Goal: Information Seeking & Learning: Check status

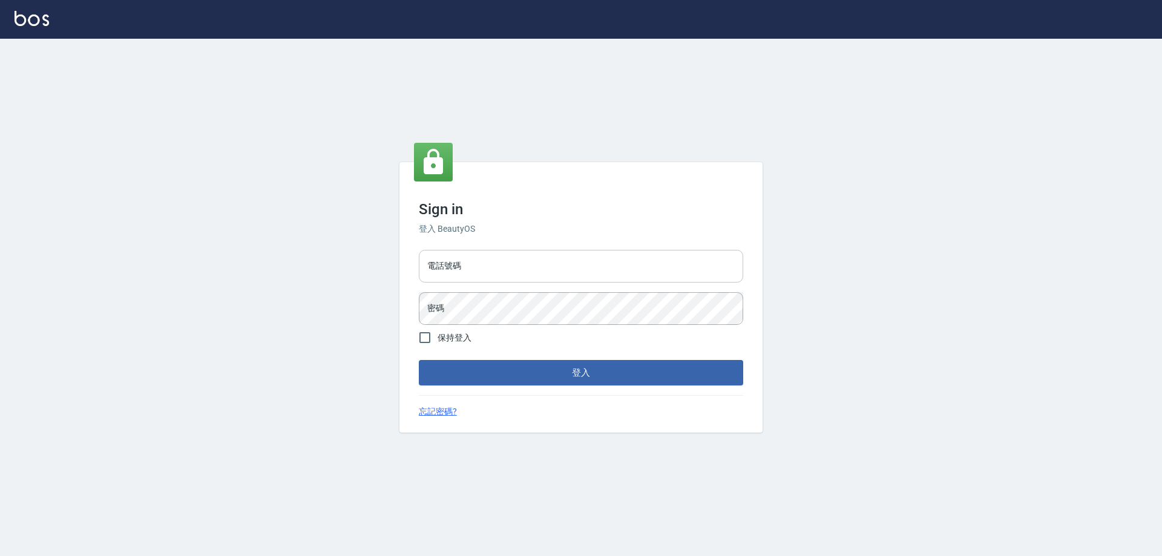
drag, startPoint x: 500, startPoint y: 267, endPoint x: 505, endPoint y: 281, distance: 14.7
click at [500, 267] on input "電話號碼" at bounding box center [581, 266] width 324 height 33
type input "0909770511"
drag, startPoint x: 505, startPoint y: 277, endPoint x: 373, endPoint y: 276, distance: 131.9
click at [373, 276] on div "Sign in 登入 BeautyOS 電話號碼 0909770511 電話號碼 密碼 密碼 保持登入 登入 忘記密碼?" at bounding box center [581, 297] width 1162 height 517
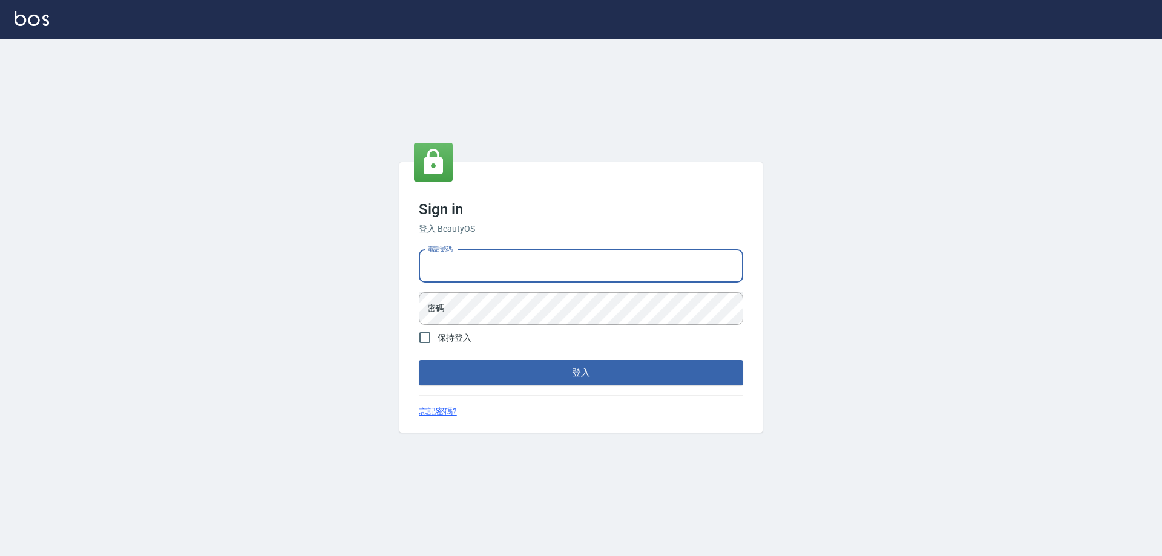
click at [468, 279] on input "電話號碼" at bounding box center [581, 266] width 324 height 33
type input "0910967130"
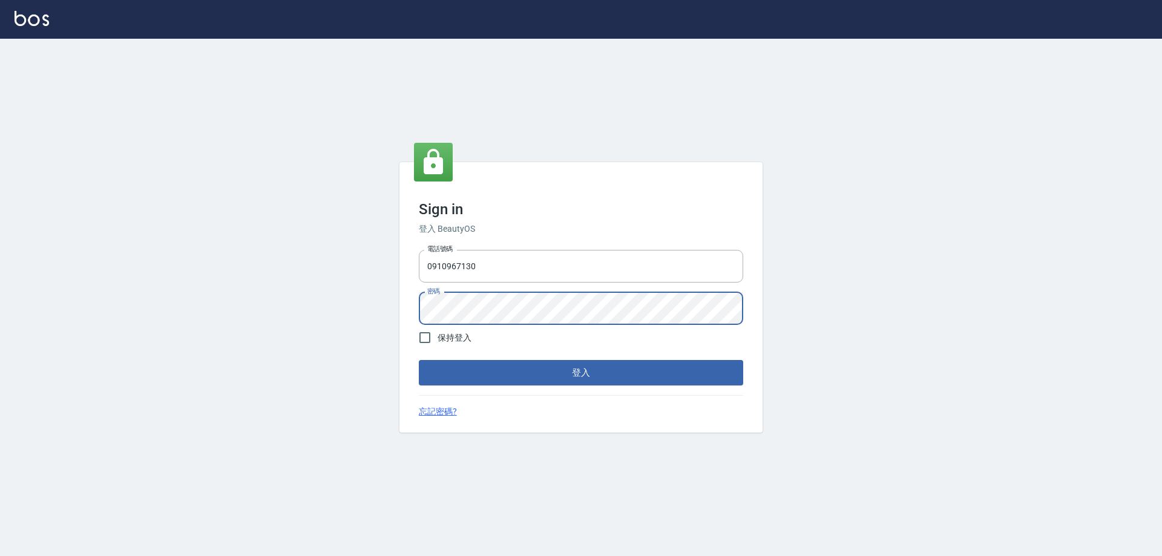
click at [419, 360] on button "登入" at bounding box center [581, 372] width 324 height 25
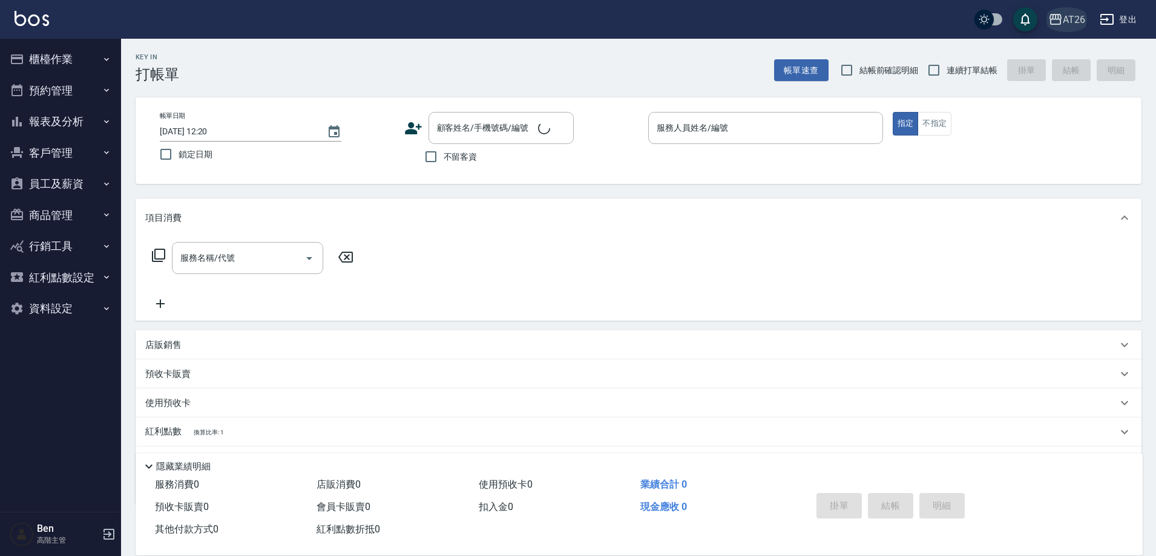
click at [1060, 13] on icon "button" at bounding box center [1055, 19] width 15 height 15
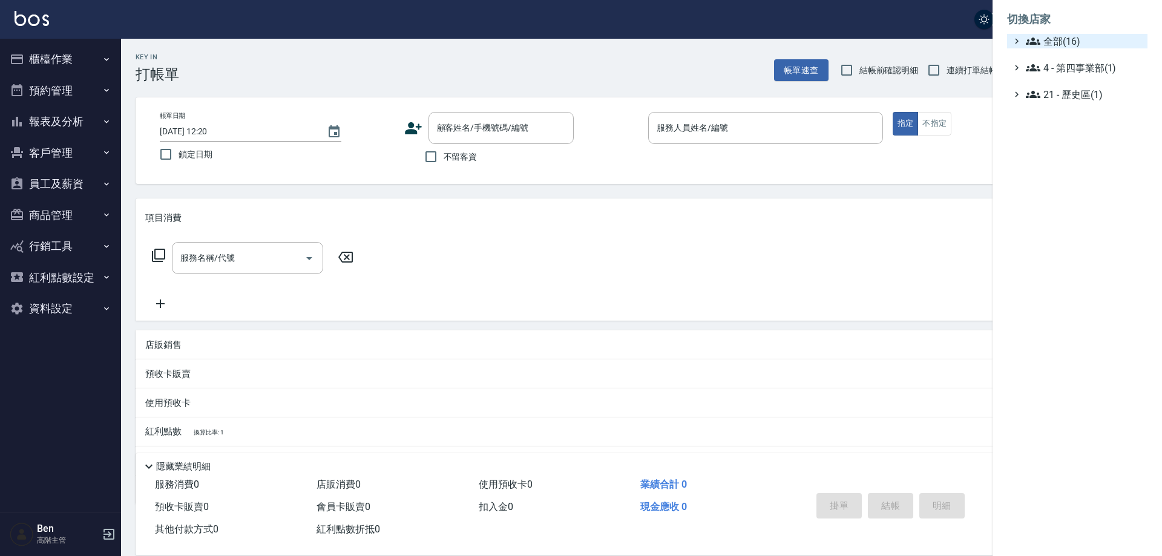
drag, startPoint x: 1055, startPoint y: 33, endPoint x: 1050, endPoint y: 41, distance: 8.4
click at [1055, 36] on ul "切換店家 全部(16) 4 - 第四事業部(1) 21 - 歷史區(1)" at bounding box center [1076, 53] width 169 height 106
click at [1050, 41] on span "全部(16)" at bounding box center [1084, 41] width 117 height 15
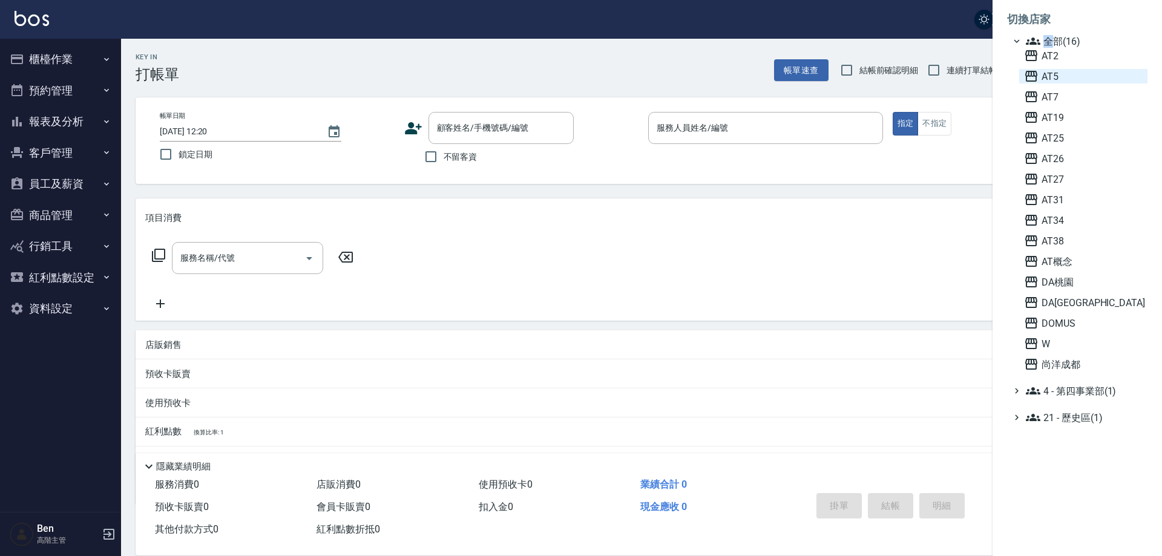
click at [1063, 79] on span "AT5" at bounding box center [1083, 76] width 119 height 15
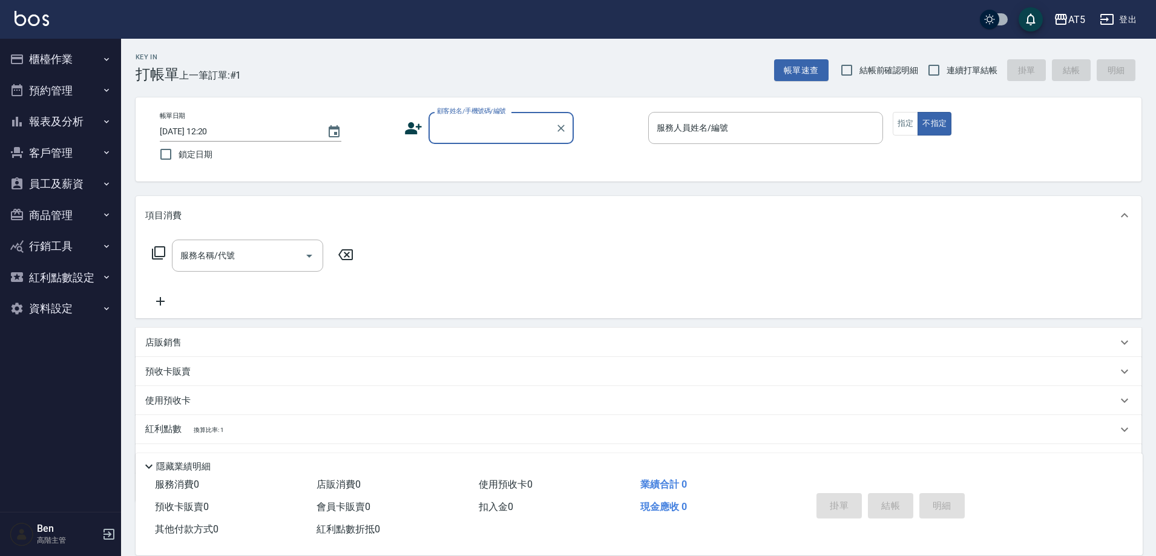
click at [106, 176] on button "員工及薪資" at bounding box center [60, 183] width 111 height 31
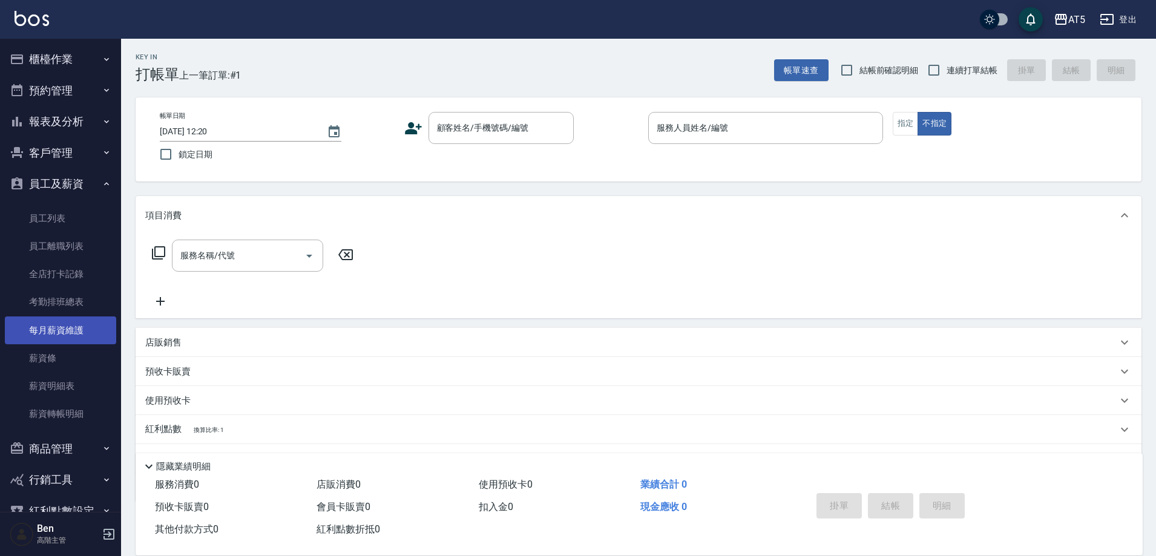
click at [82, 336] on link "每月薪資維護" at bounding box center [60, 330] width 111 height 28
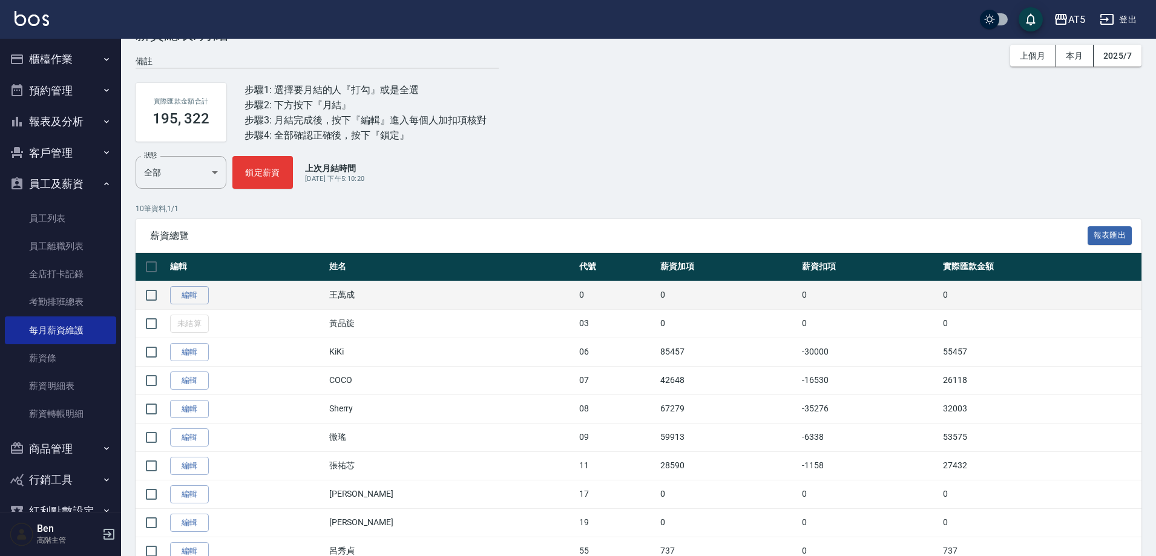
scroll to position [88, 0]
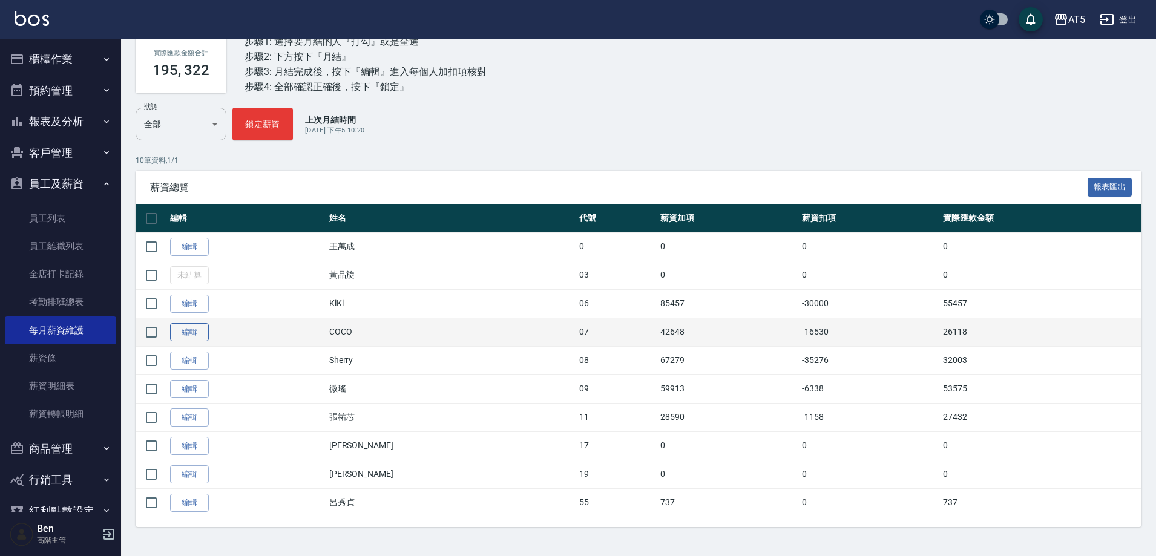
click at [195, 333] on link "編輯" at bounding box center [189, 332] width 39 height 19
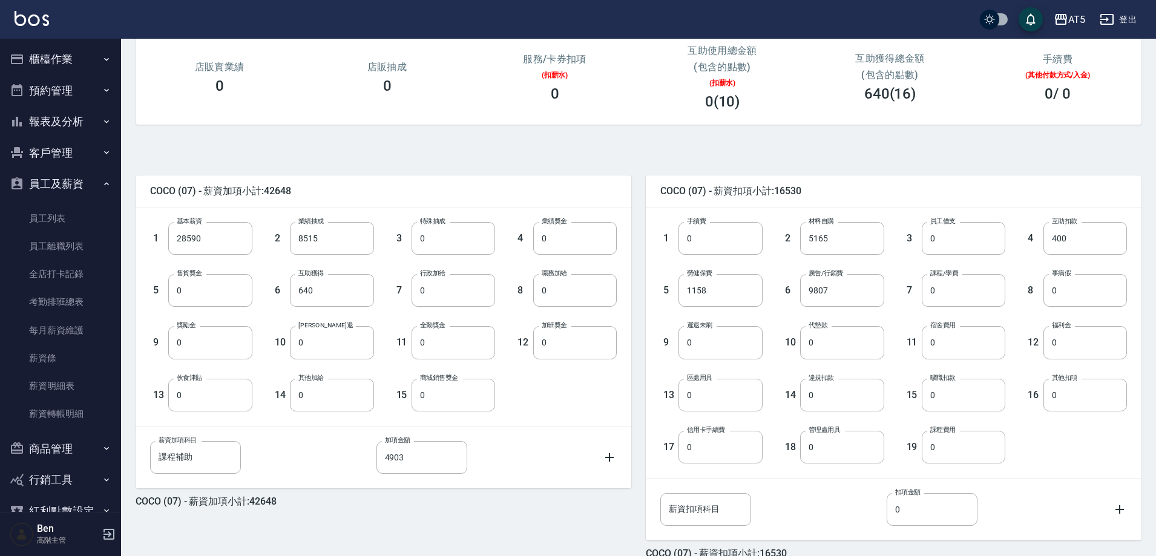
scroll to position [182, 0]
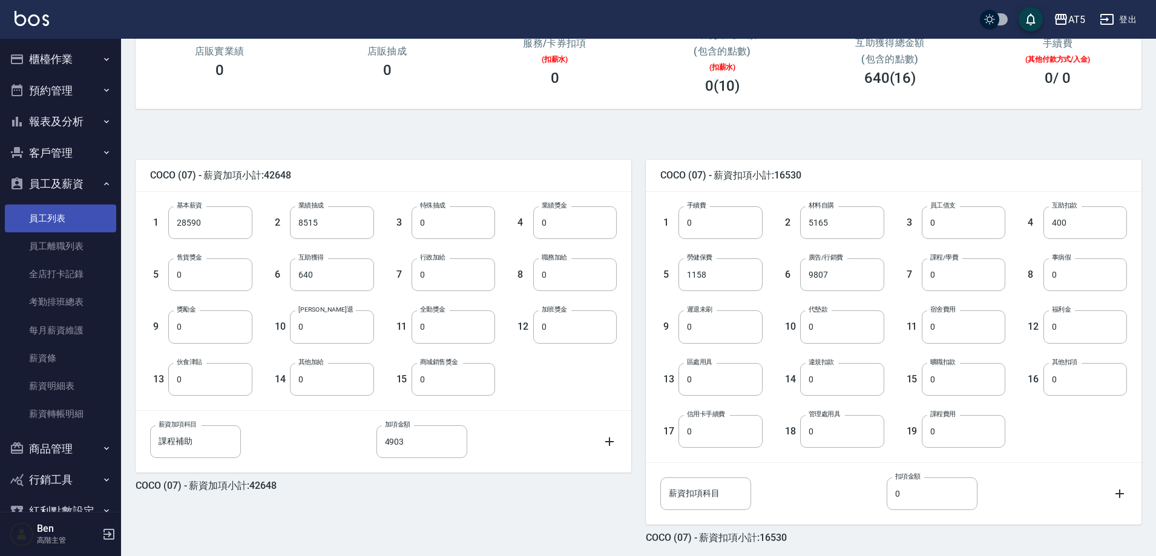
click at [57, 223] on link "員工列表" at bounding box center [60, 219] width 111 height 28
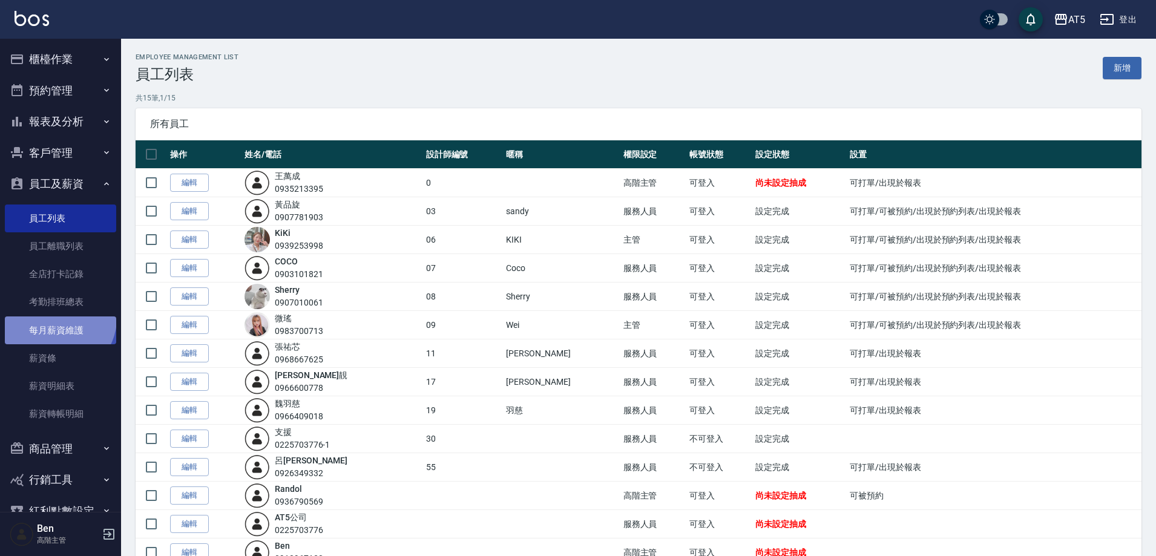
click at [57, 318] on link "每月薪資維護" at bounding box center [60, 330] width 111 height 28
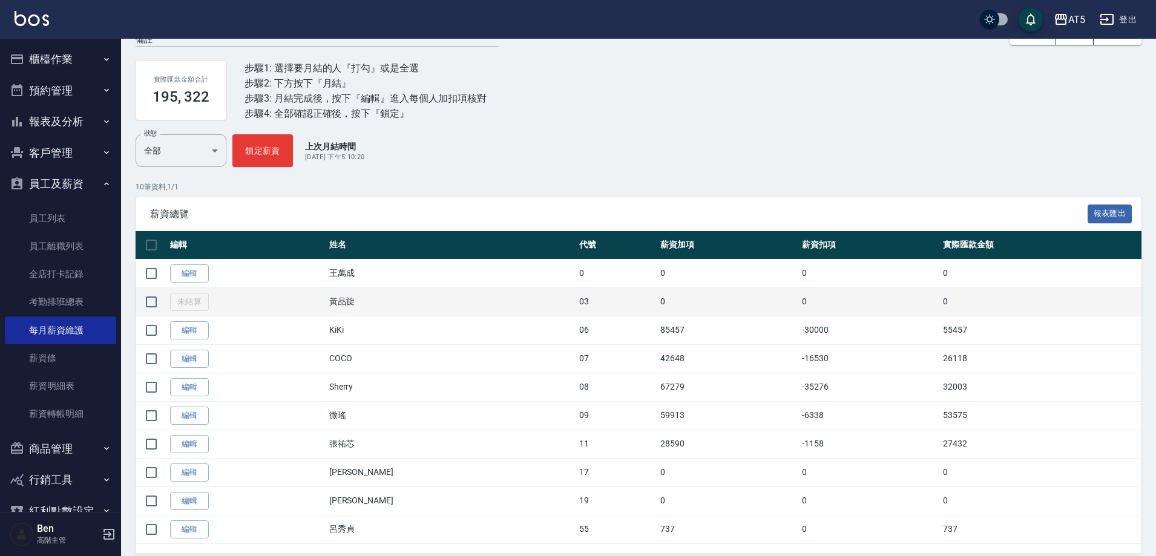
scroll to position [88, 0]
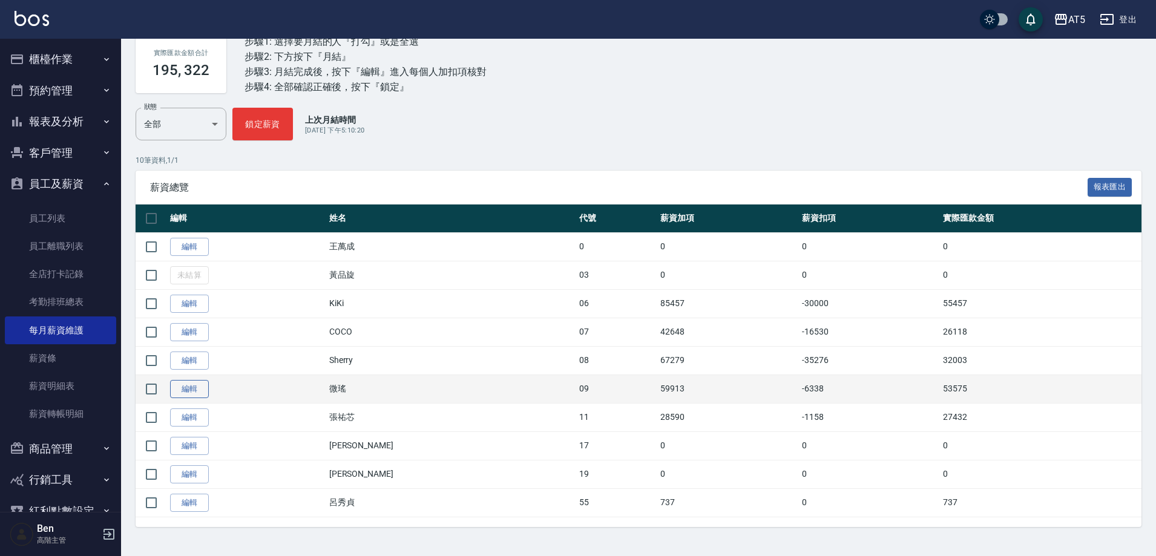
click at [183, 393] on link "編輯" at bounding box center [189, 389] width 39 height 19
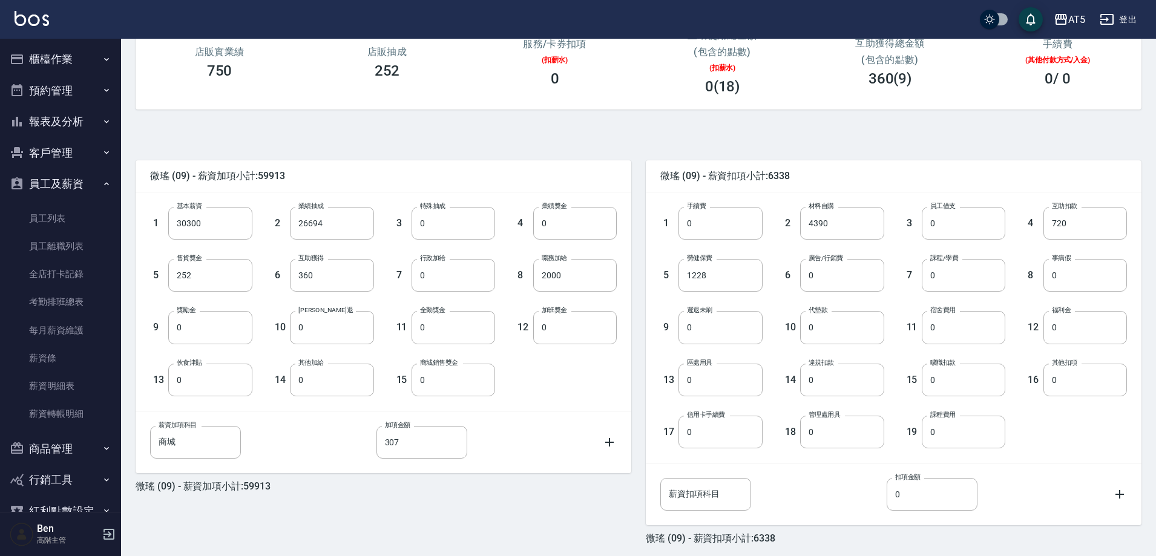
scroll to position [182, 0]
click at [39, 214] on link "員工列表" at bounding box center [60, 219] width 111 height 28
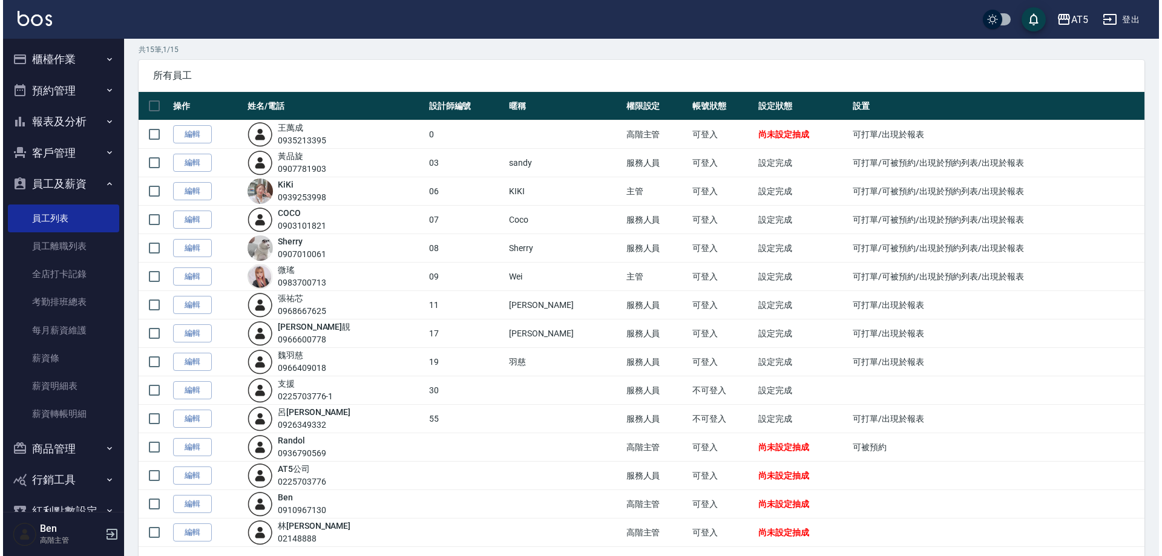
scroll to position [87, 0]
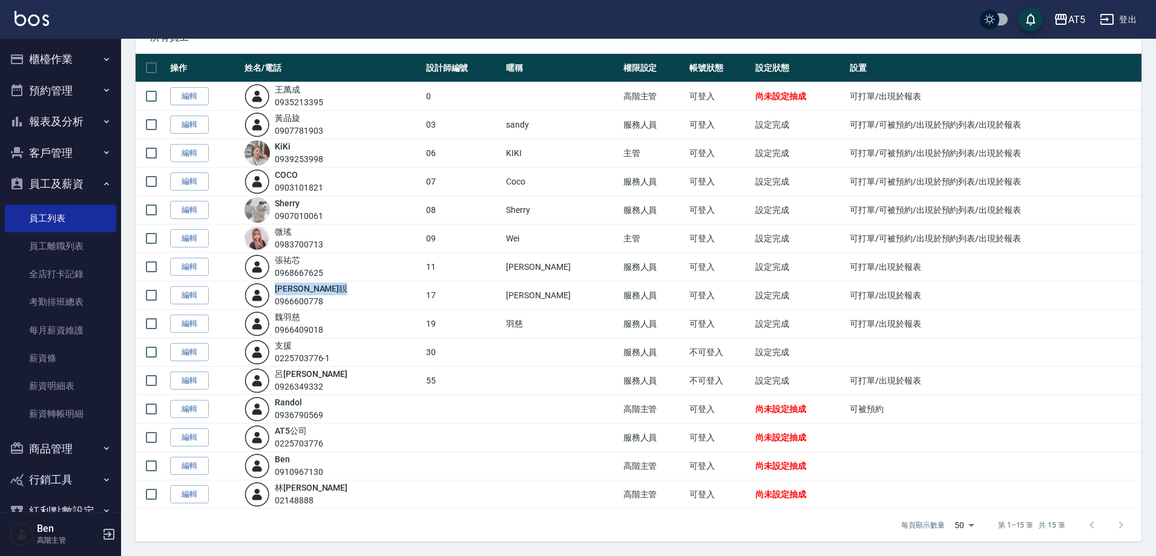
drag, startPoint x: 316, startPoint y: 289, endPoint x: 281, endPoint y: 289, distance: 35.1
click at [281, 289] on div "李 靚 0966600778" at bounding box center [331, 295] width 175 height 25
copy link "李 靚"
click at [1076, 8] on button "AT5" at bounding box center [1069, 19] width 41 height 25
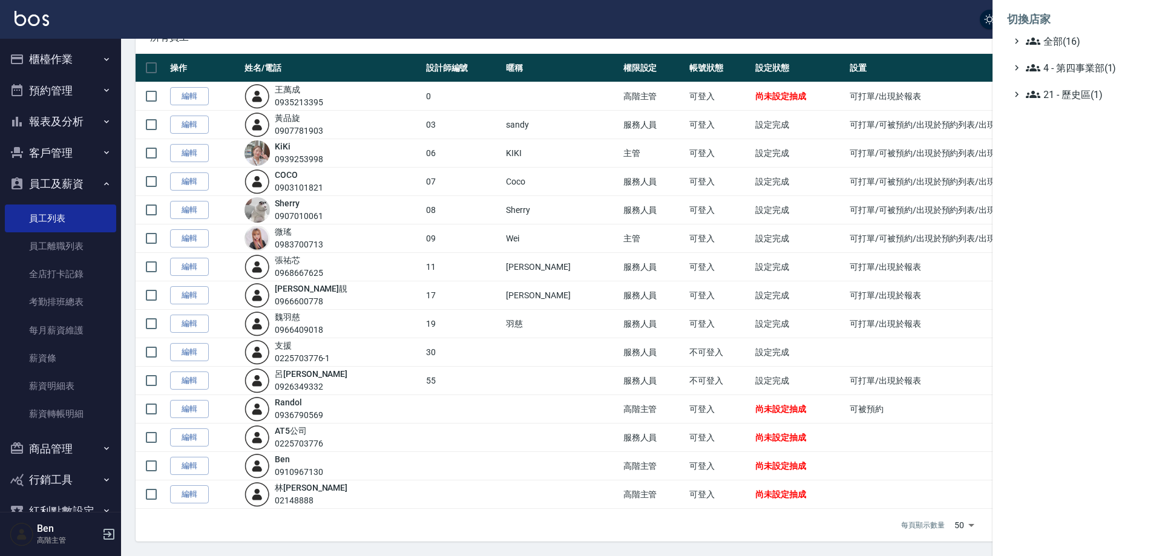
click at [1080, 33] on li "切換店家" at bounding box center [1077, 19] width 140 height 29
click at [1081, 36] on span "全部(16)" at bounding box center [1084, 41] width 117 height 15
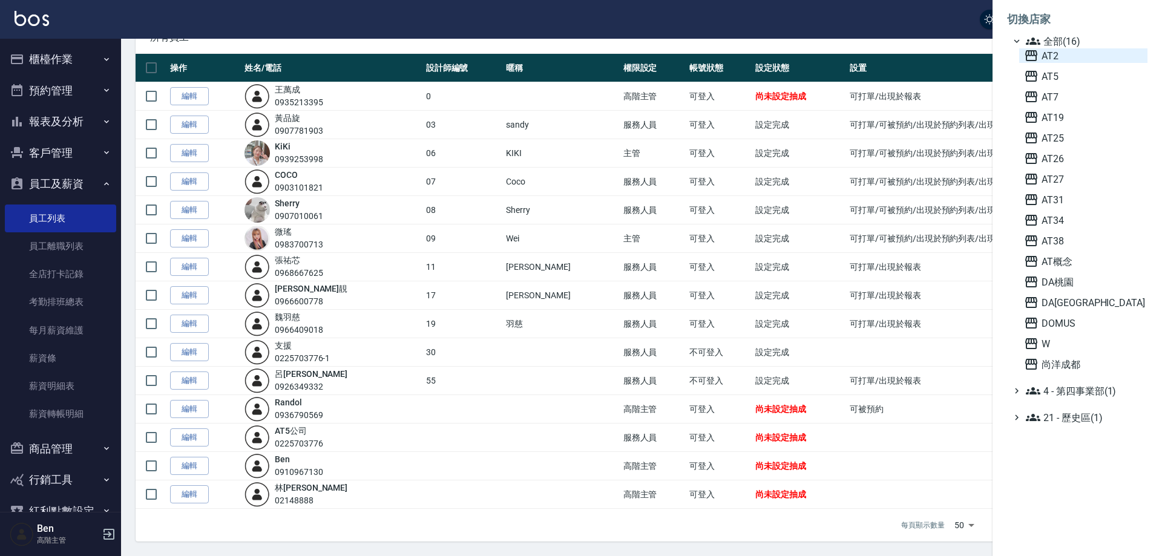
click at [1078, 61] on span "AT2" at bounding box center [1083, 55] width 119 height 15
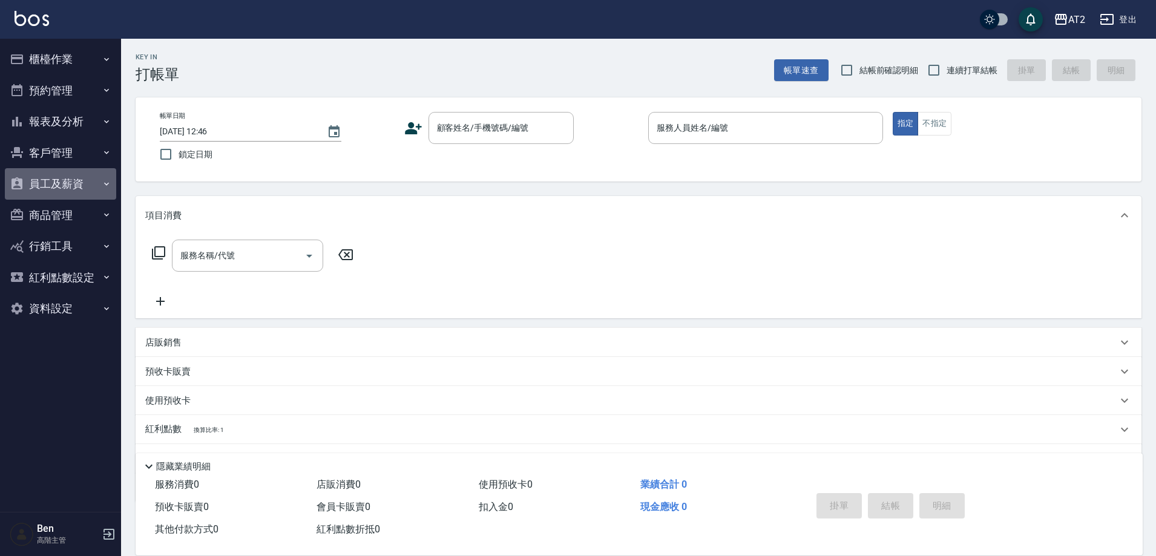
click at [80, 180] on button "員工及薪資" at bounding box center [60, 183] width 111 height 31
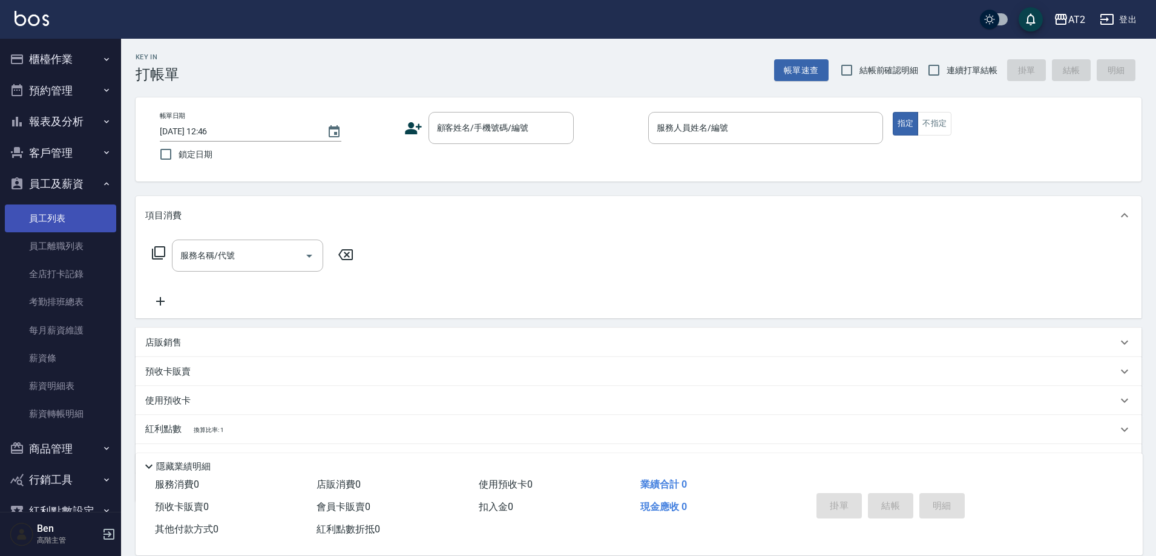
click at [72, 210] on link "員工列表" at bounding box center [60, 219] width 111 height 28
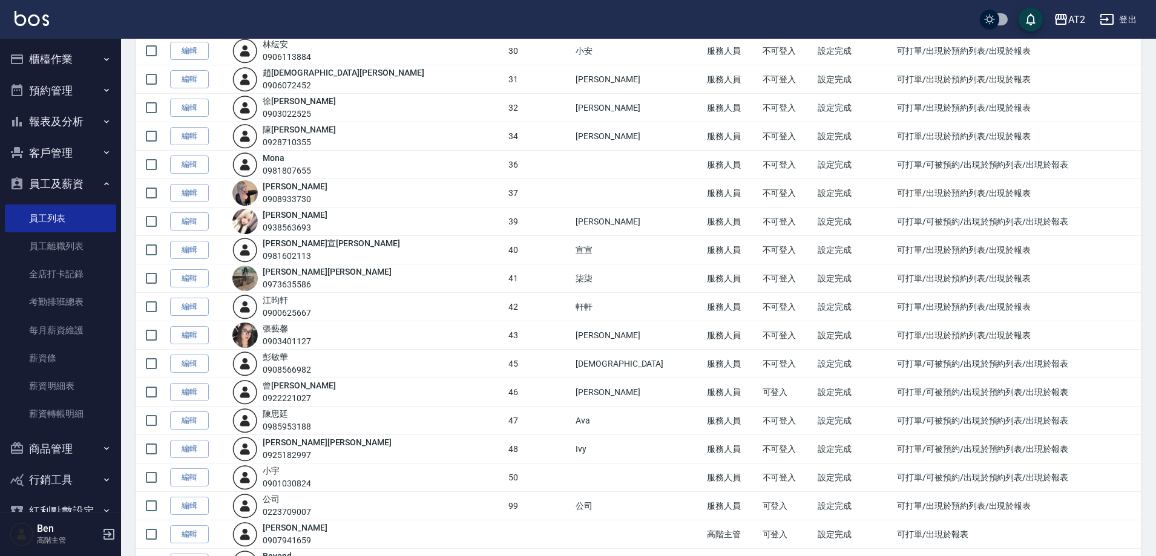
scroll to position [598, 0]
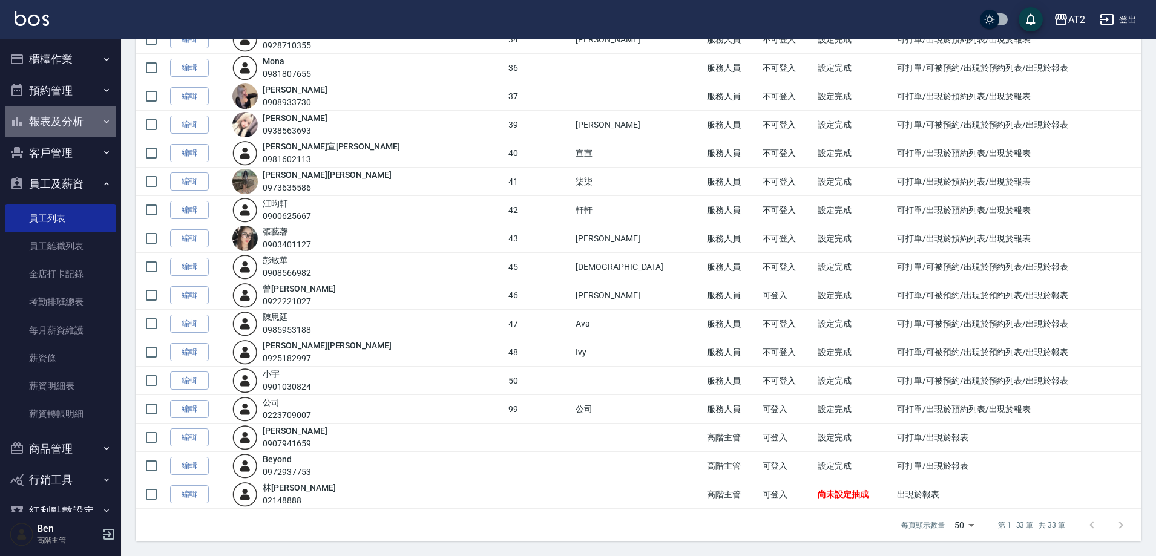
click at [96, 114] on button "報表及分析" at bounding box center [60, 121] width 111 height 31
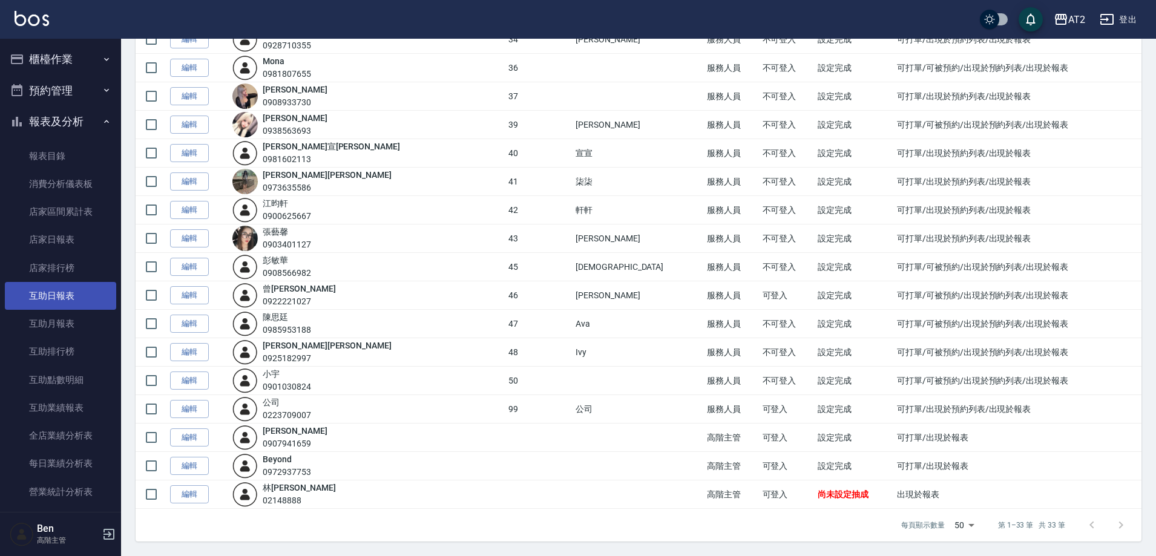
click at [68, 299] on link "互助日報表" at bounding box center [60, 296] width 111 height 28
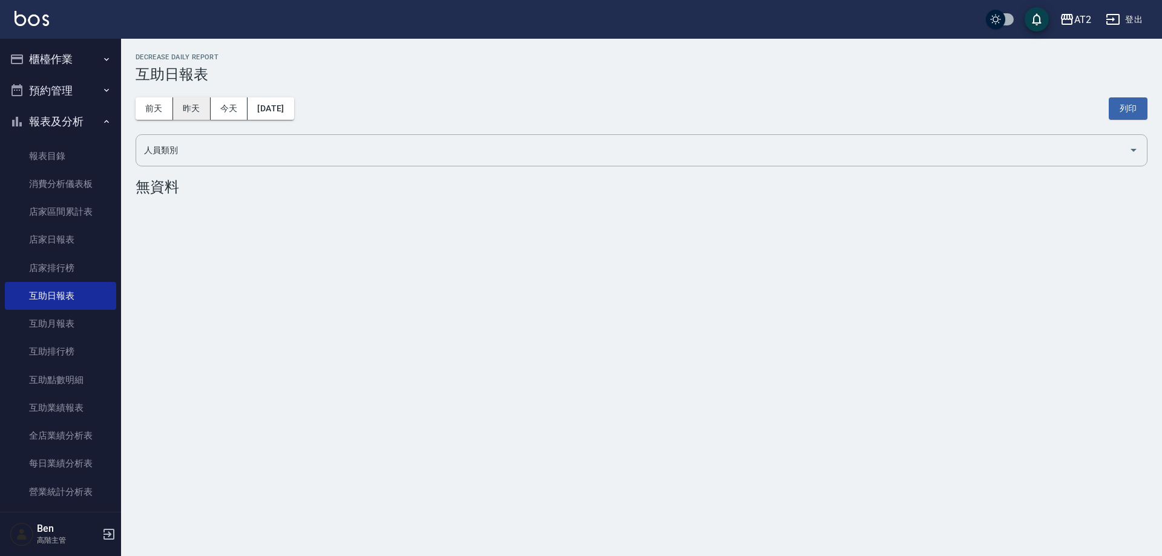
click at [194, 107] on button "昨天" at bounding box center [192, 108] width 38 height 22
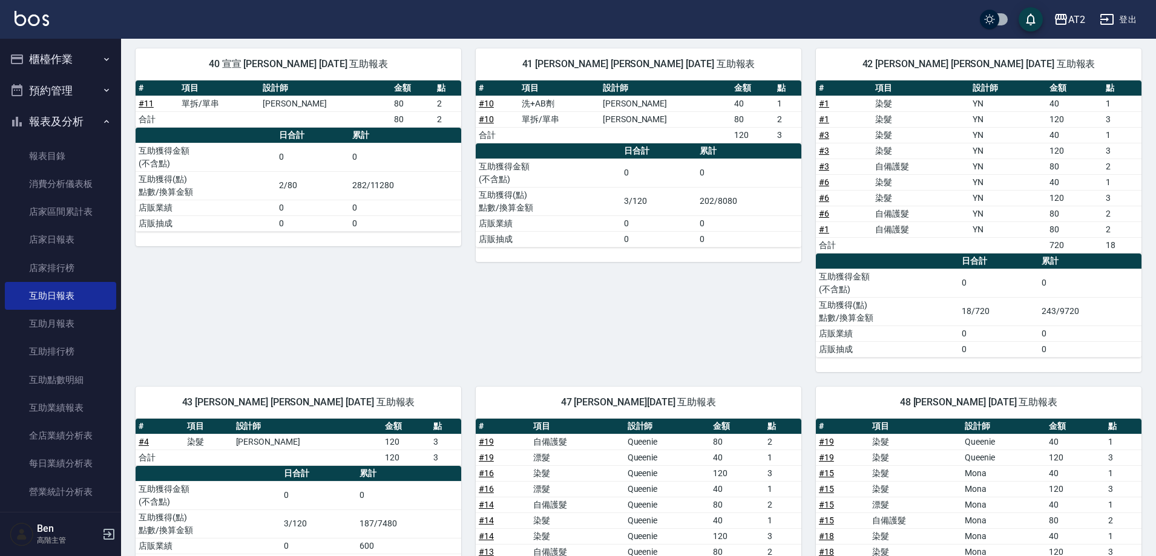
scroll to position [726, 0]
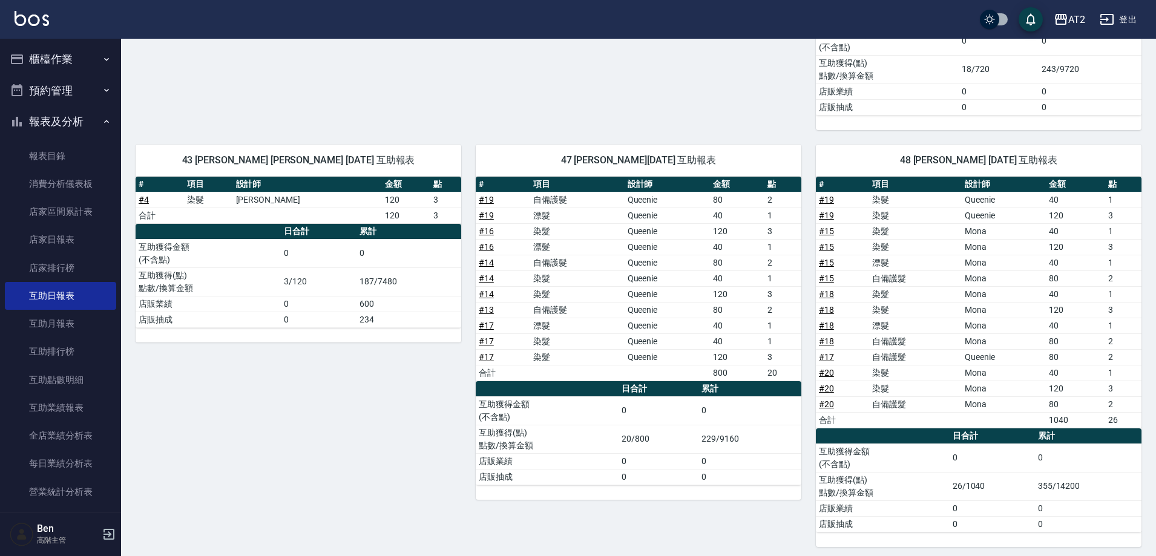
click at [71, 159] on link "報表目錄" at bounding box center [60, 156] width 111 height 28
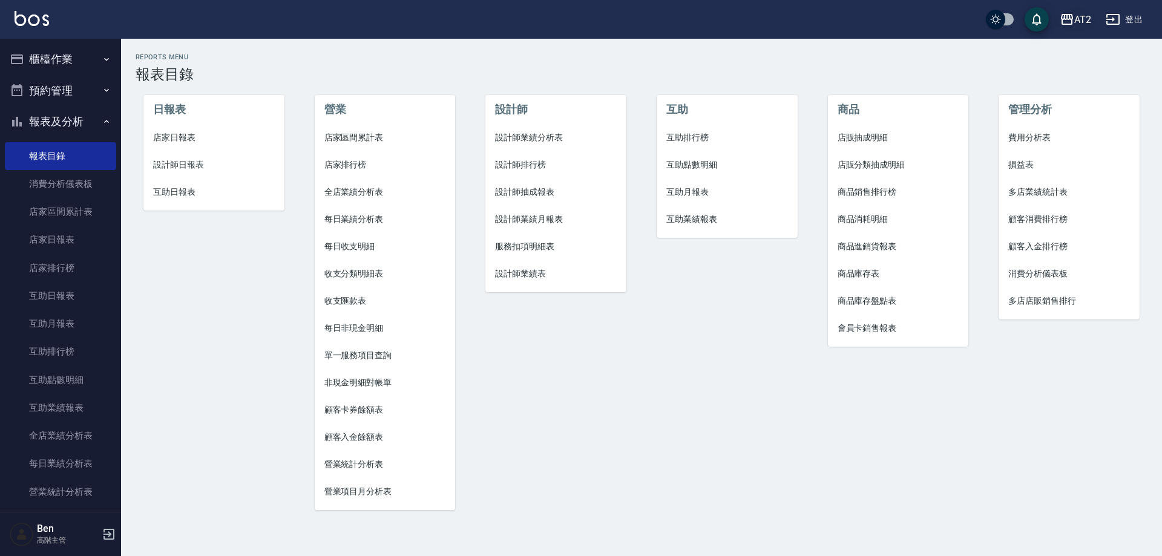
click at [1071, 19] on icon "button" at bounding box center [1067, 19] width 12 height 11
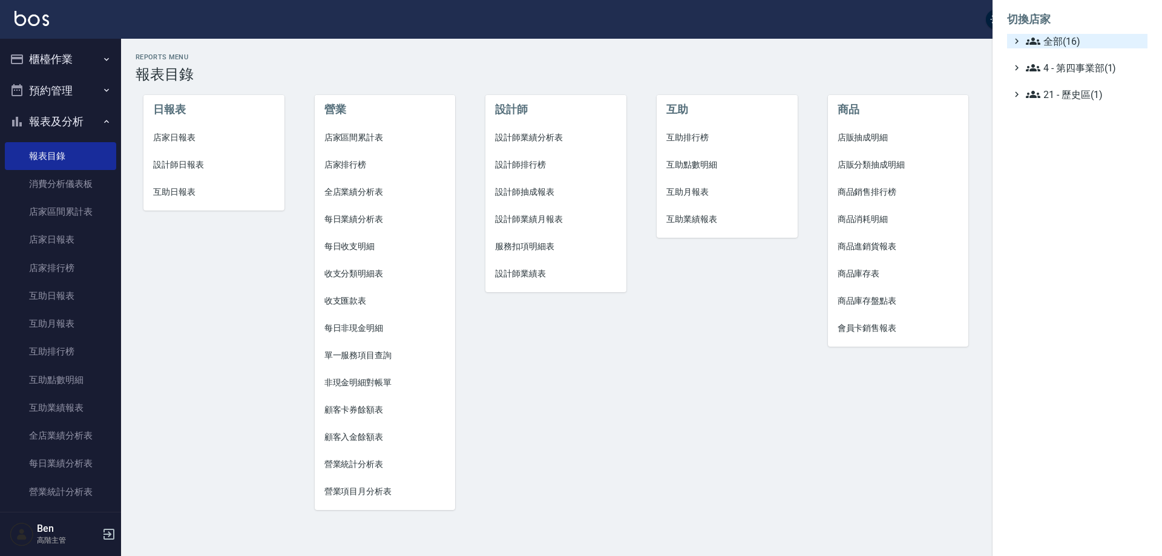
click at [1072, 42] on span "全部(16)" at bounding box center [1084, 41] width 117 height 15
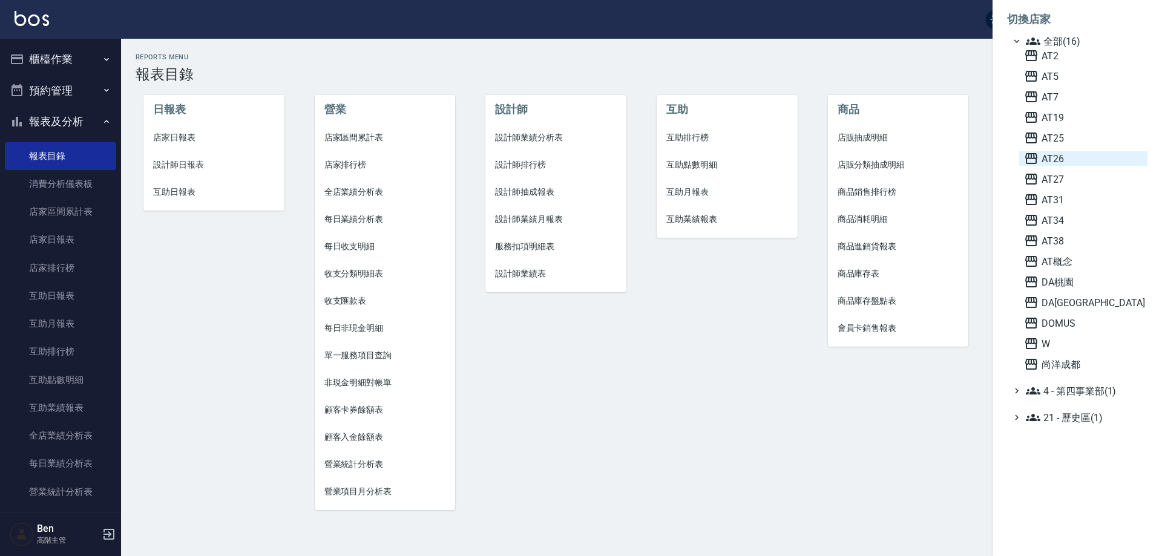
click at [1091, 160] on span "AT26" at bounding box center [1083, 158] width 119 height 15
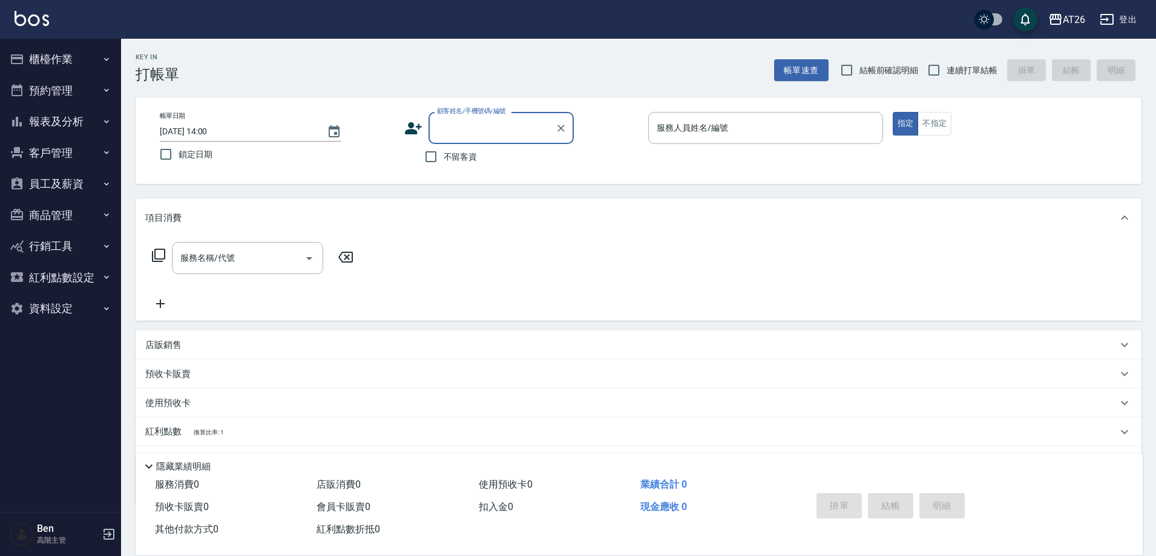
click at [53, 182] on button "員工及薪資" at bounding box center [60, 183] width 111 height 31
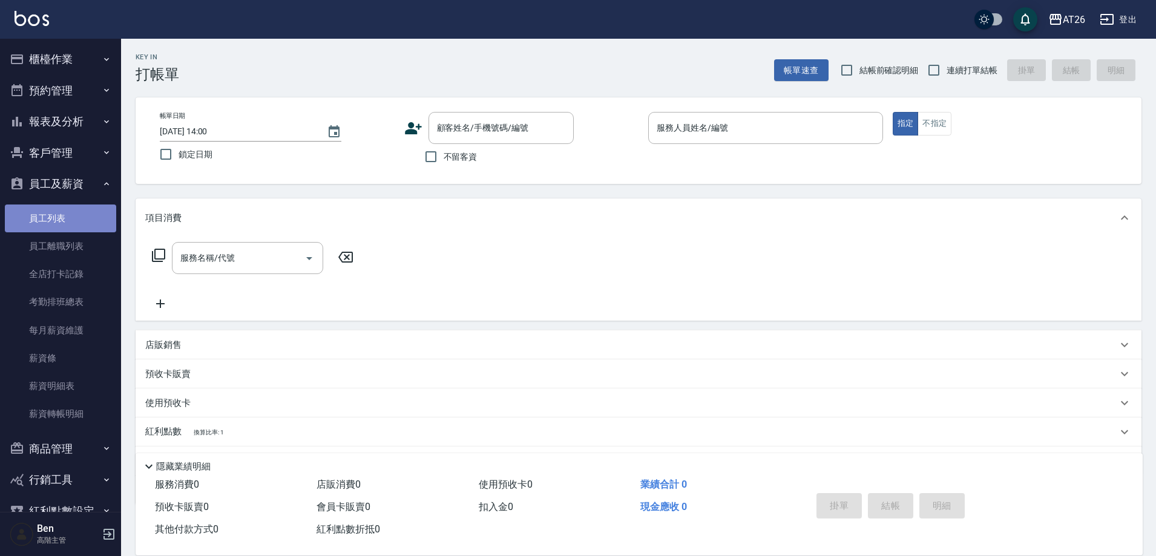
click at [70, 227] on link "員工列表" at bounding box center [60, 219] width 111 height 28
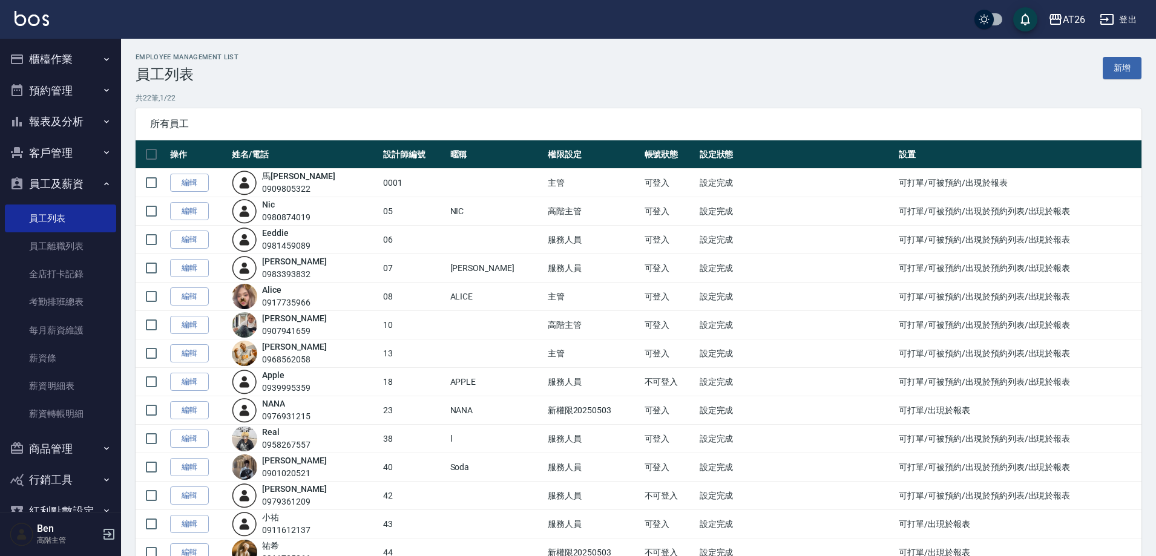
click at [51, 128] on button "報表及分析" at bounding box center [60, 121] width 111 height 31
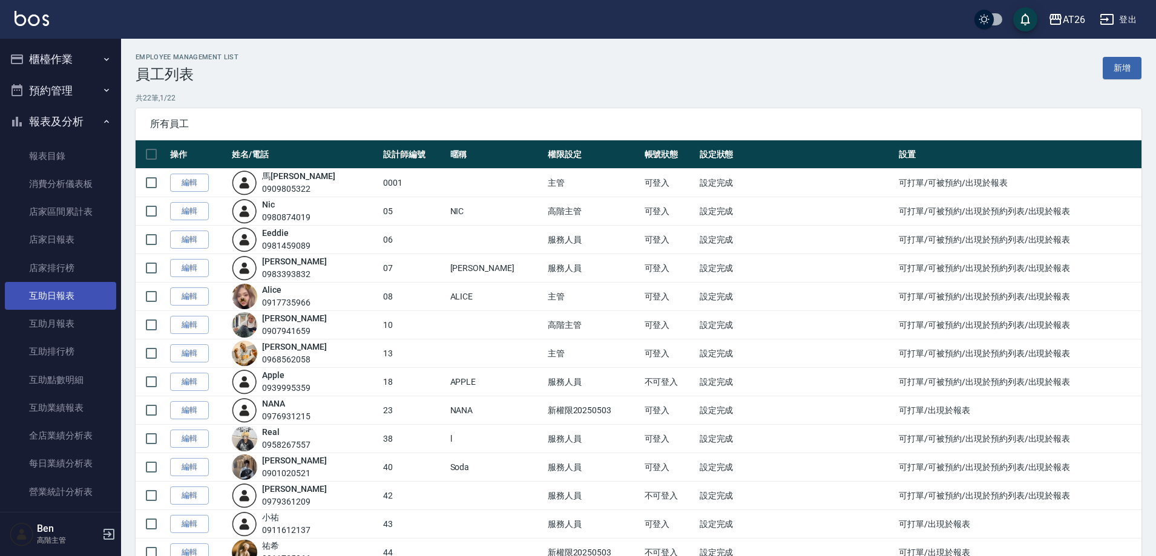
click at [69, 292] on link "互助日報表" at bounding box center [60, 296] width 111 height 28
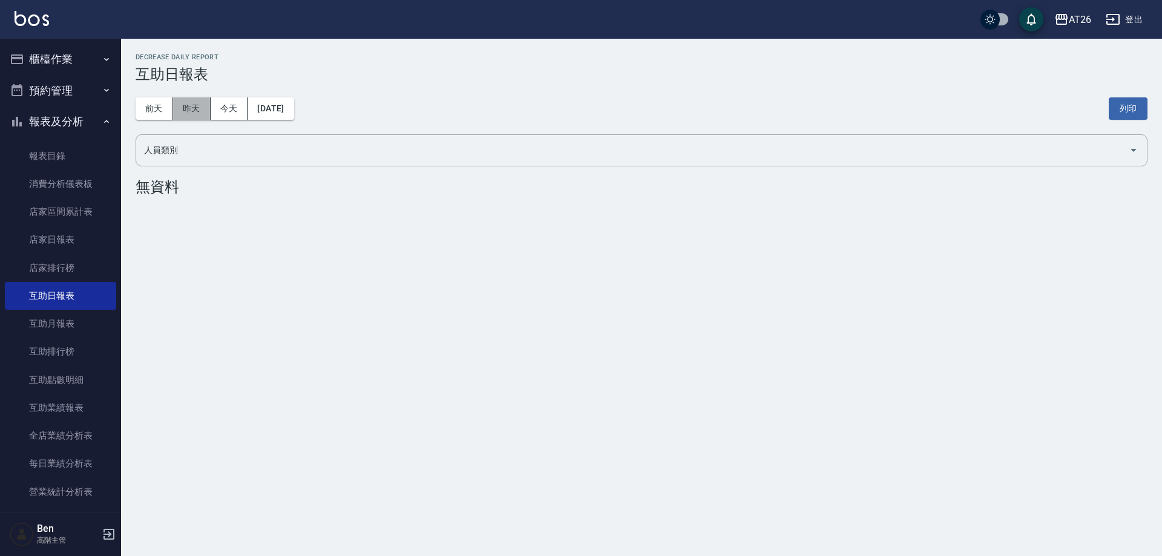
click at [191, 106] on button "昨天" at bounding box center [192, 108] width 38 height 22
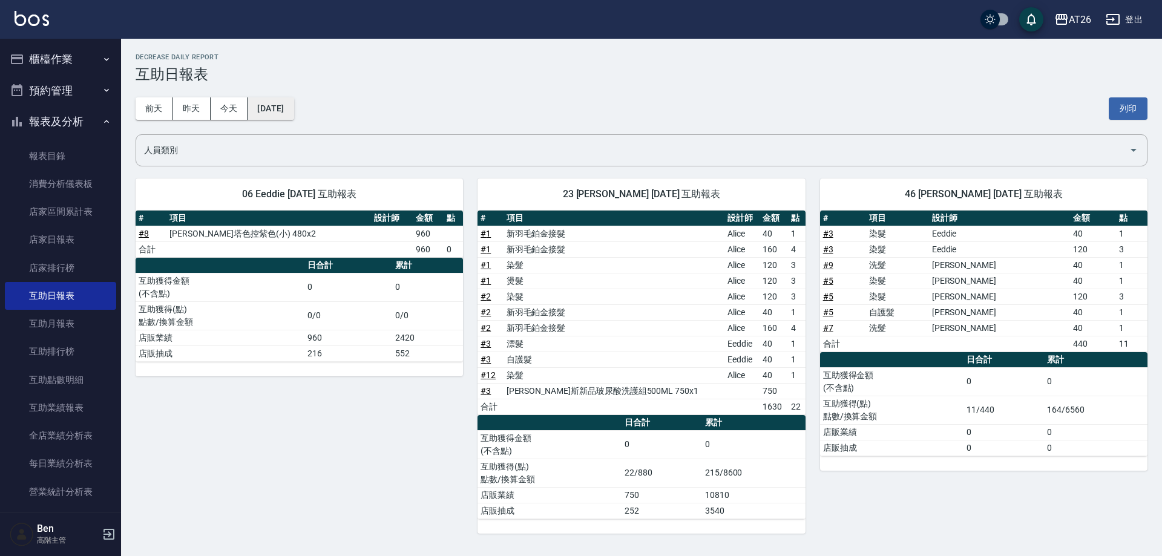
click at [283, 107] on button "[DATE]" at bounding box center [270, 108] width 46 height 22
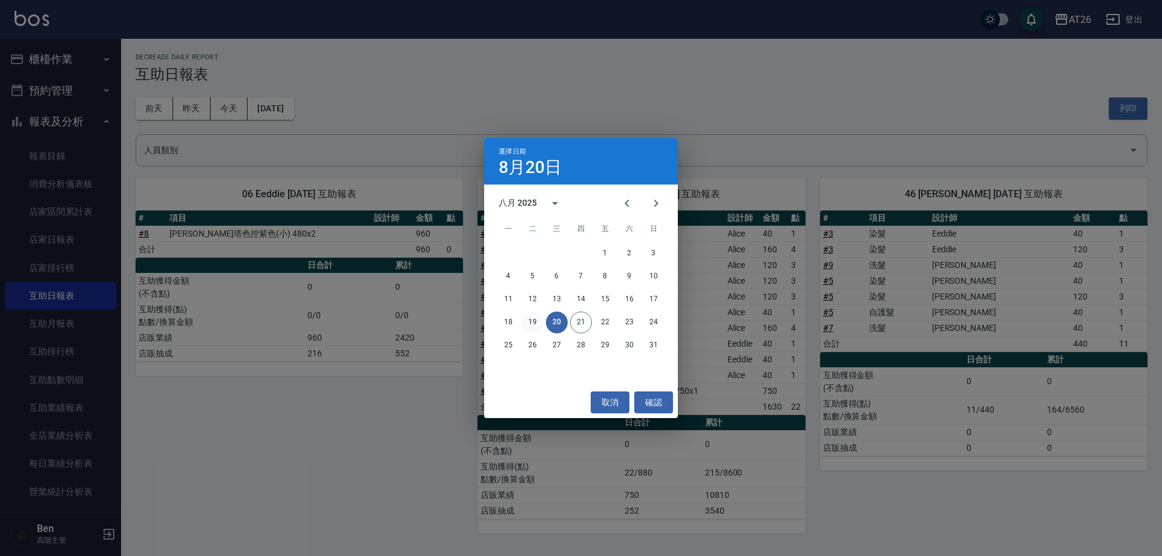
click at [529, 324] on button "19" at bounding box center [533, 323] width 22 height 22
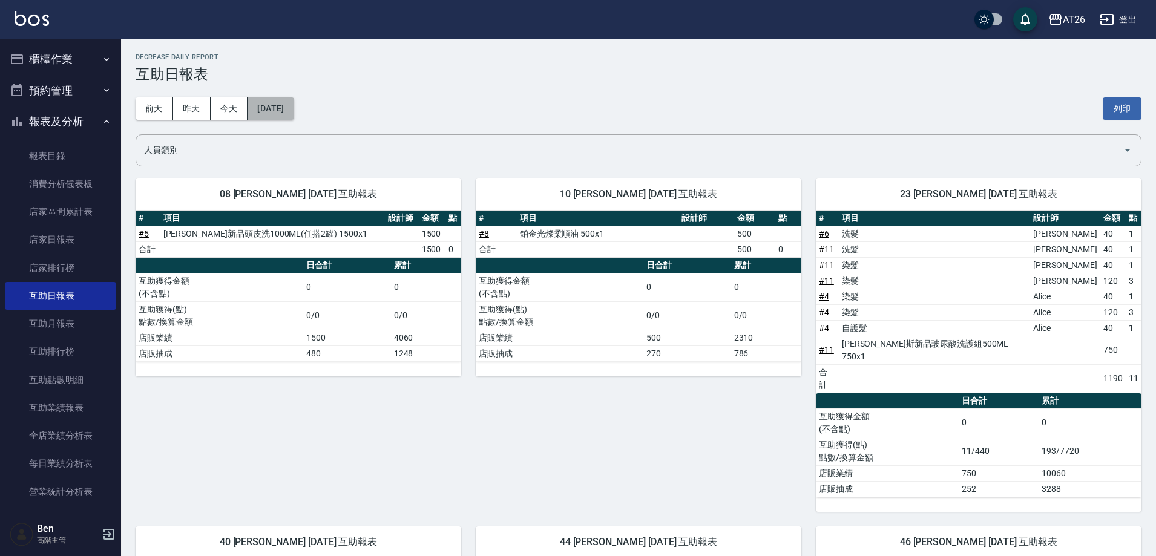
click at [286, 111] on button "2025/08/19" at bounding box center [270, 108] width 46 height 22
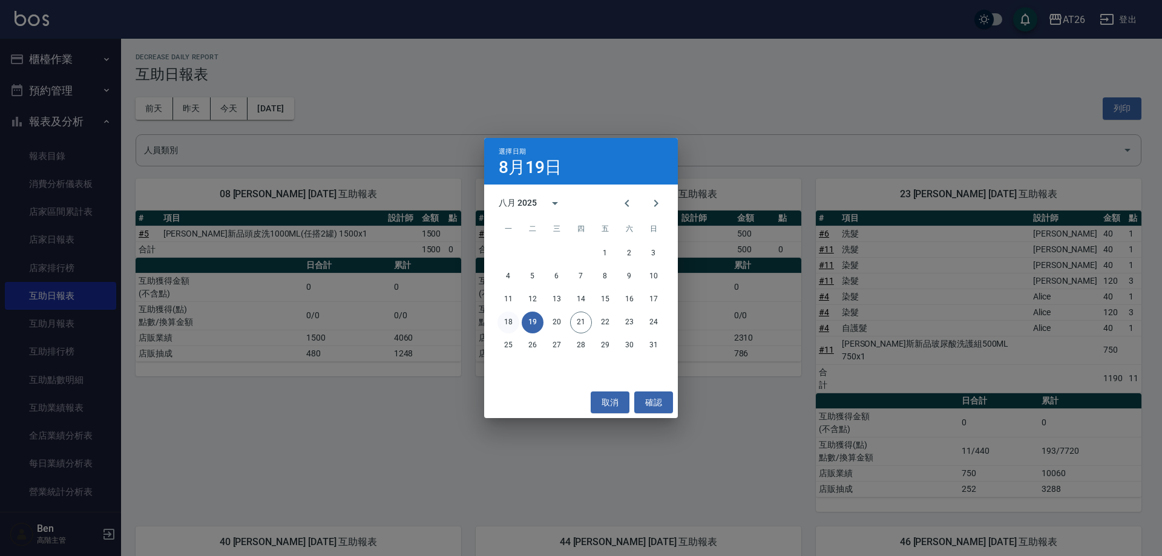
click at [509, 326] on button "18" at bounding box center [508, 323] width 22 height 22
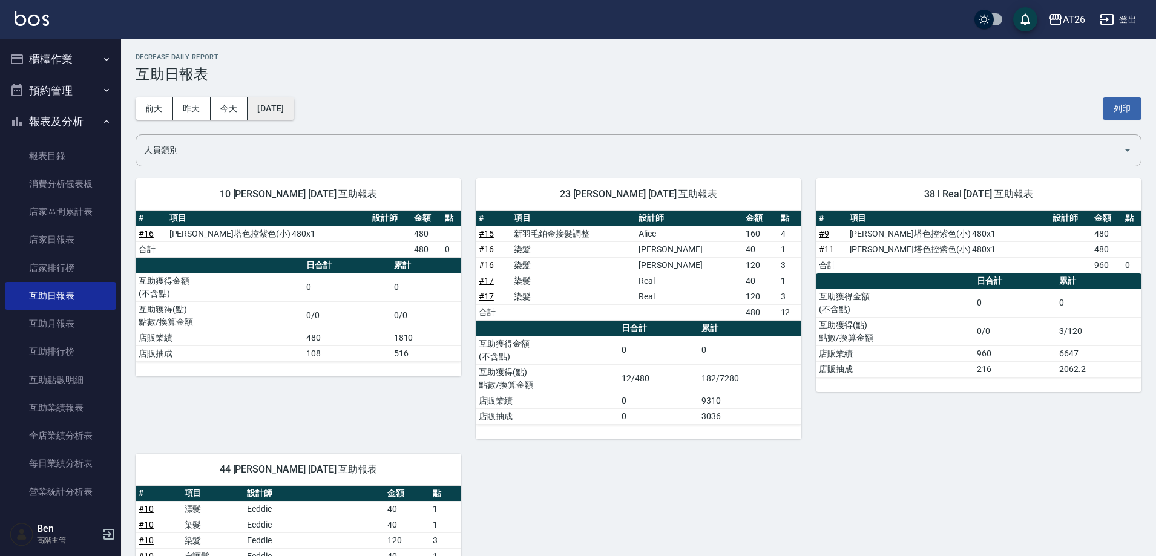
click at [293, 112] on button "2025/08/18" at bounding box center [270, 108] width 46 height 22
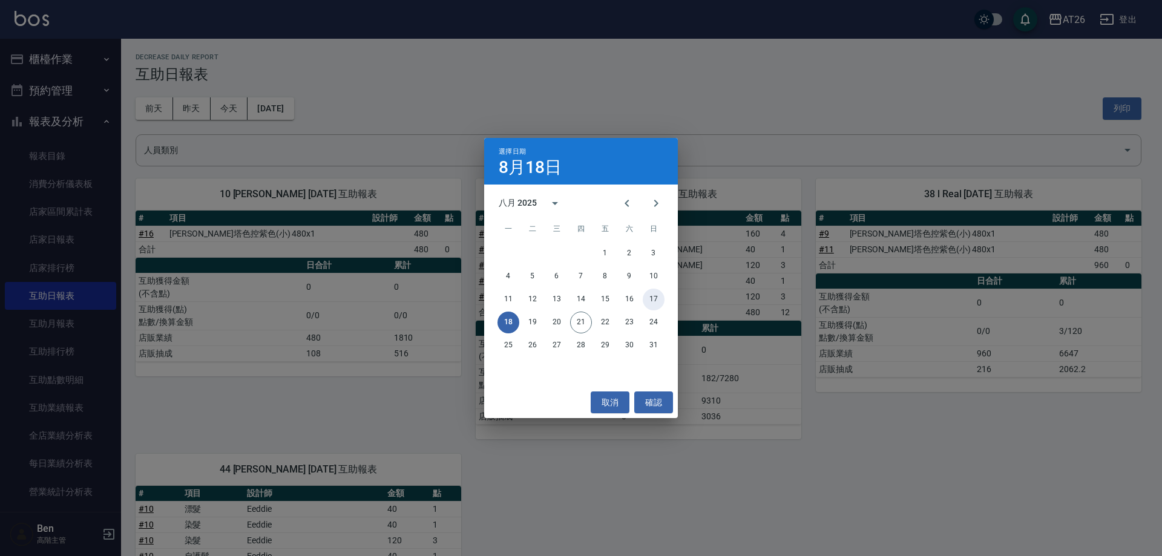
click at [646, 294] on button "17" at bounding box center [654, 300] width 22 height 22
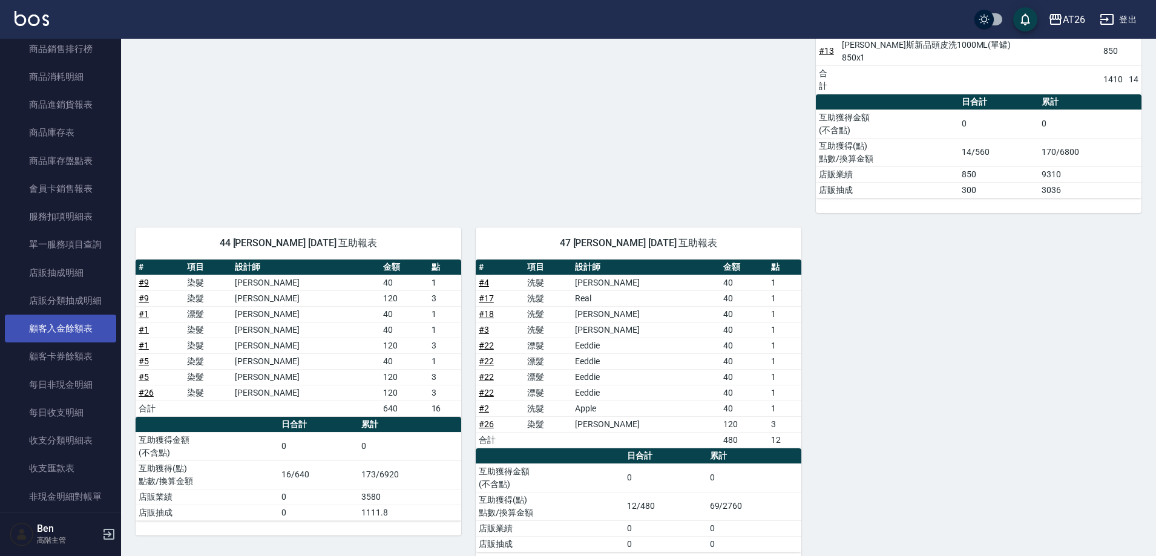
scroll to position [545, 0]
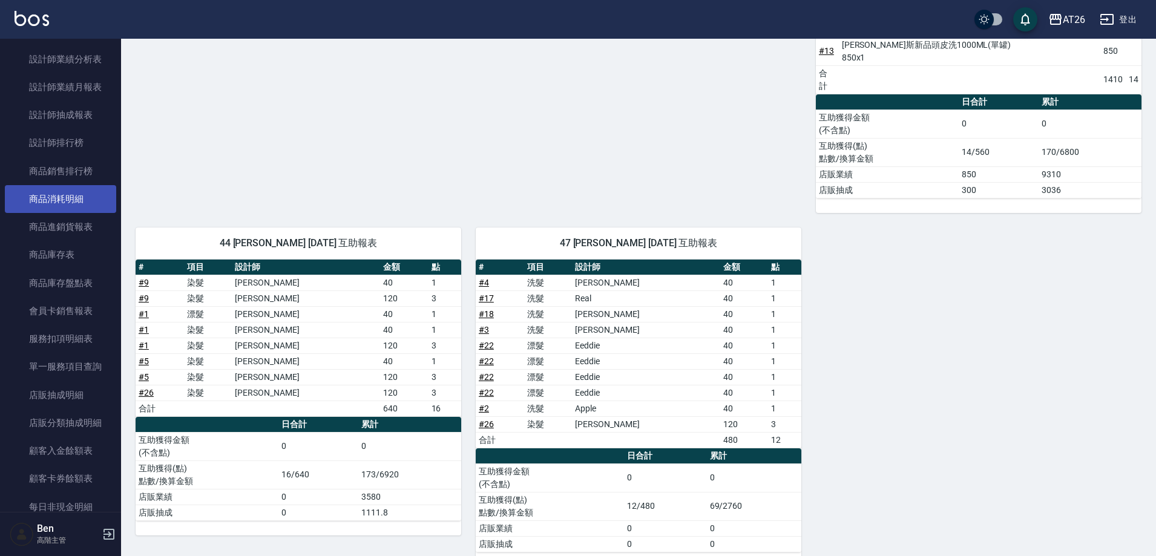
click at [91, 198] on link "商品消耗明細" at bounding box center [60, 199] width 111 height 28
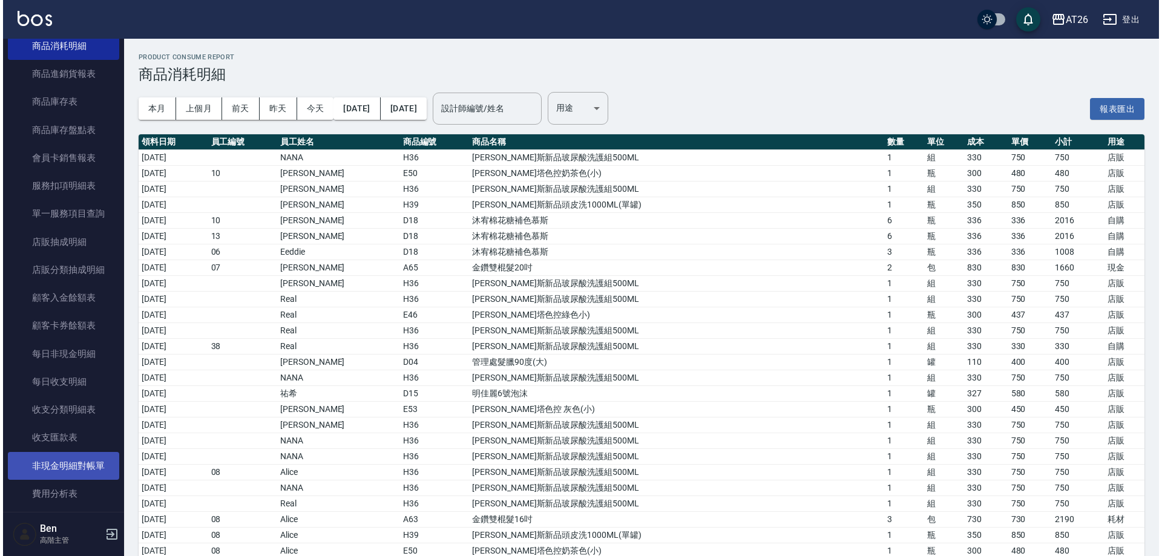
scroll to position [726, 0]
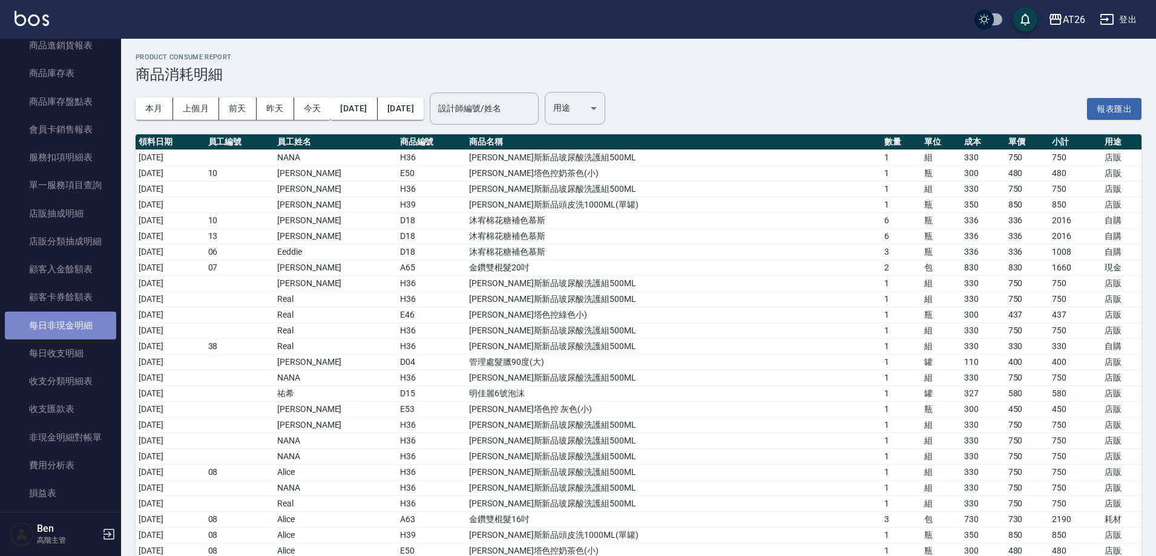
click at [67, 330] on link "每日非現金明細" at bounding box center [60, 326] width 111 height 28
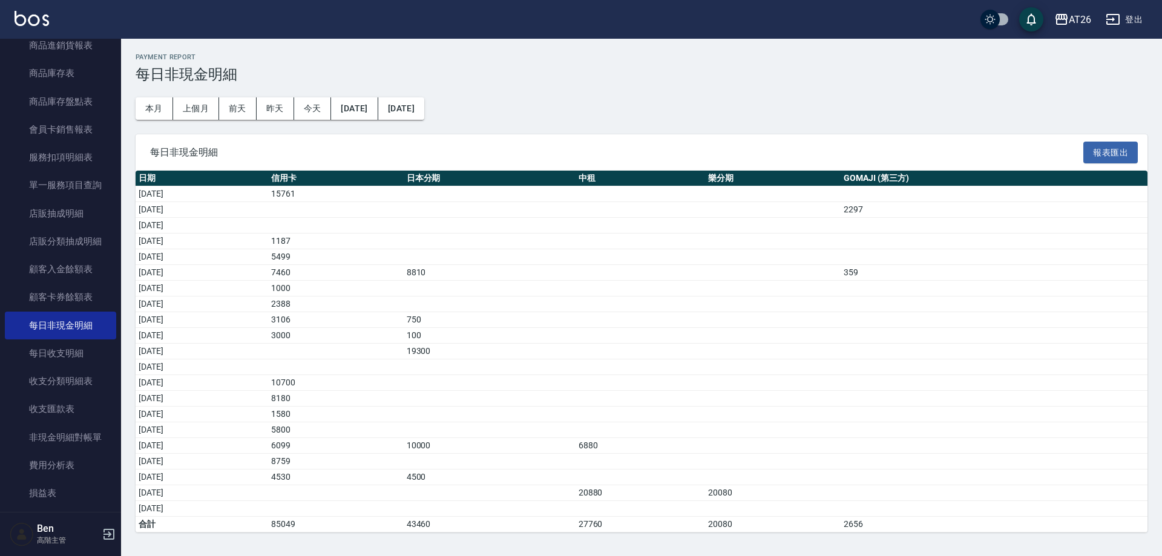
click at [5, 312] on link "每日非現金明細" at bounding box center [60, 326] width 111 height 28
